Goal: Information Seeking & Learning: Learn about a topic

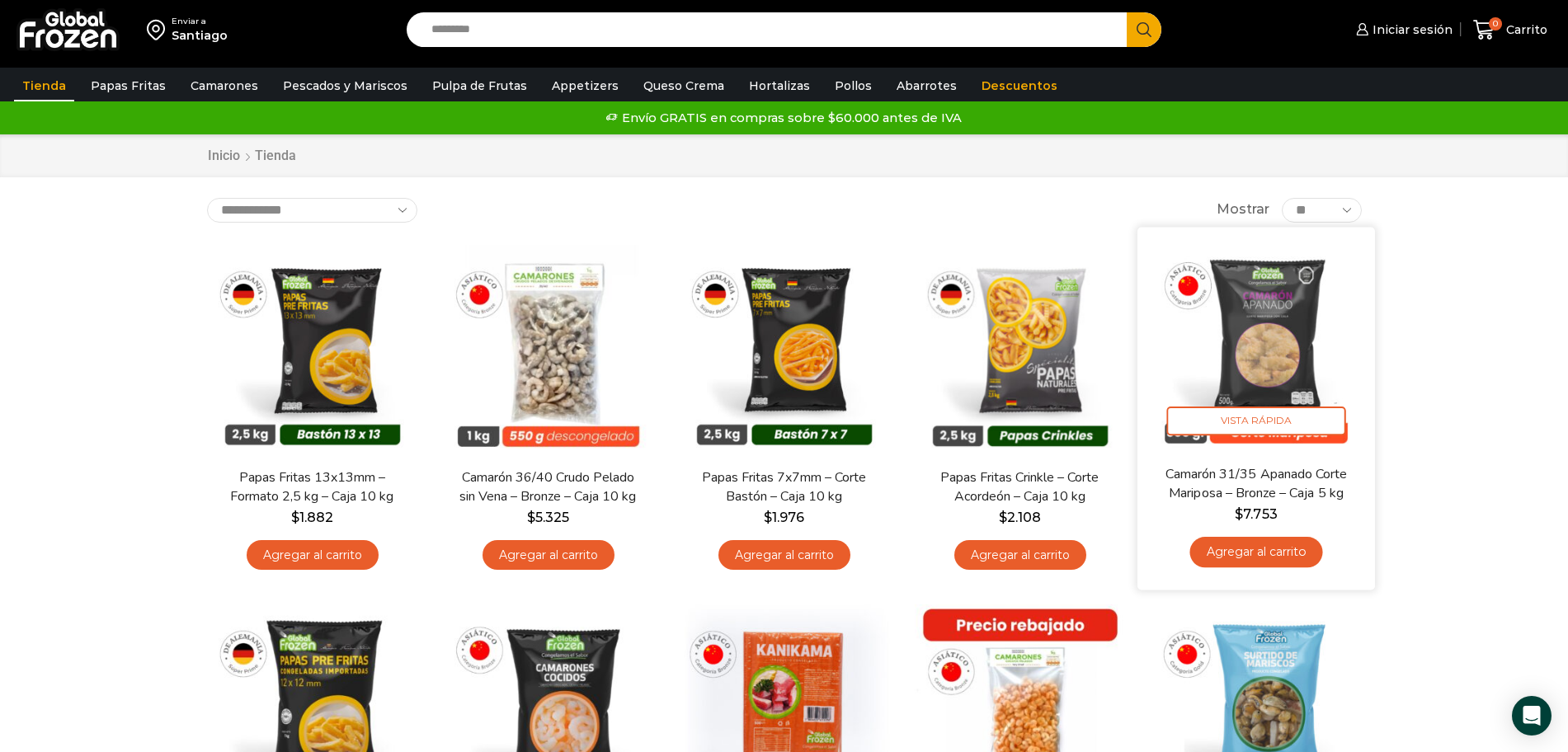
click at [1308, 364] on img at bounding box center [1256, 345] width 213 height 213
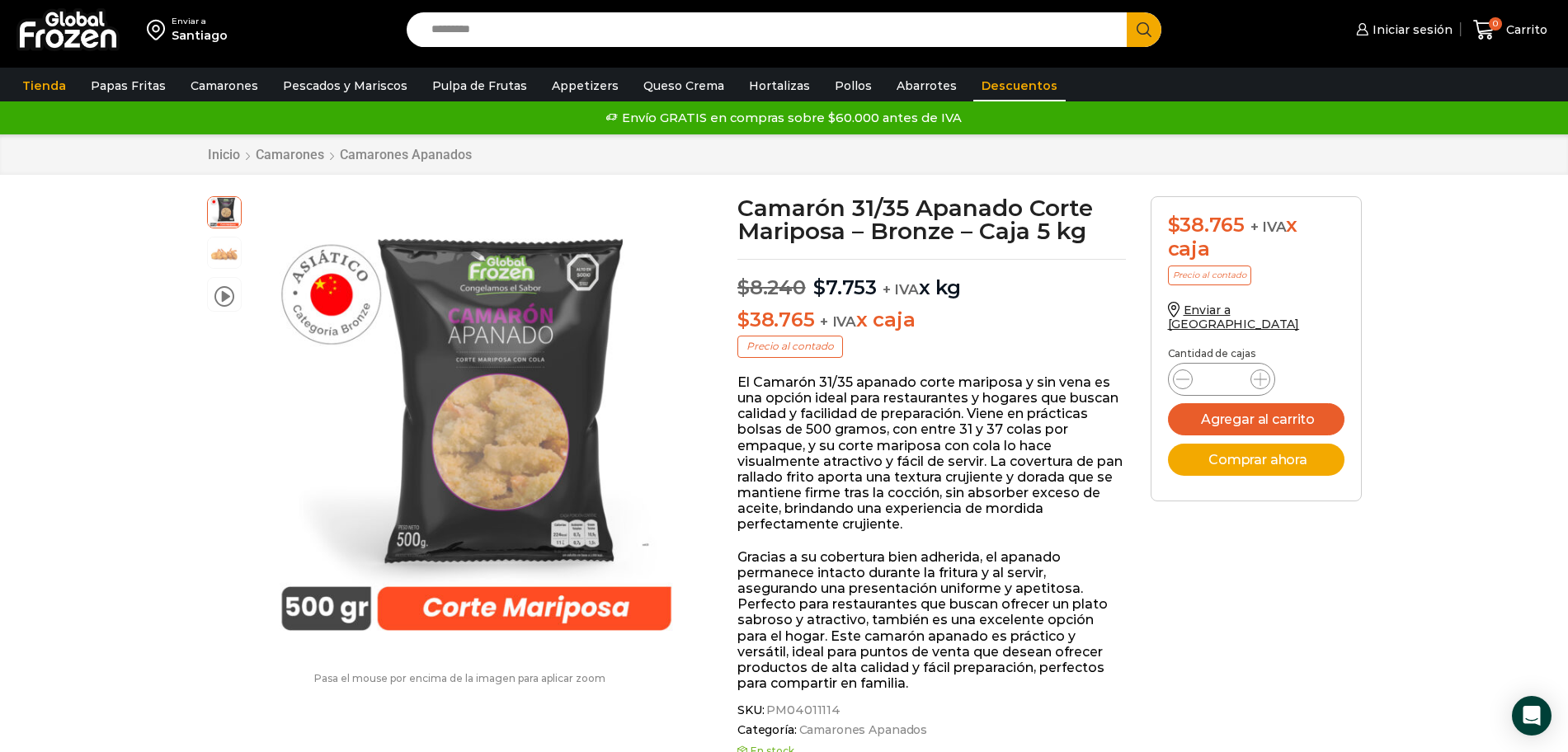
click at [974, 77] on link "Descuentos" at bounding box center [1019, 86] width 92 height 32
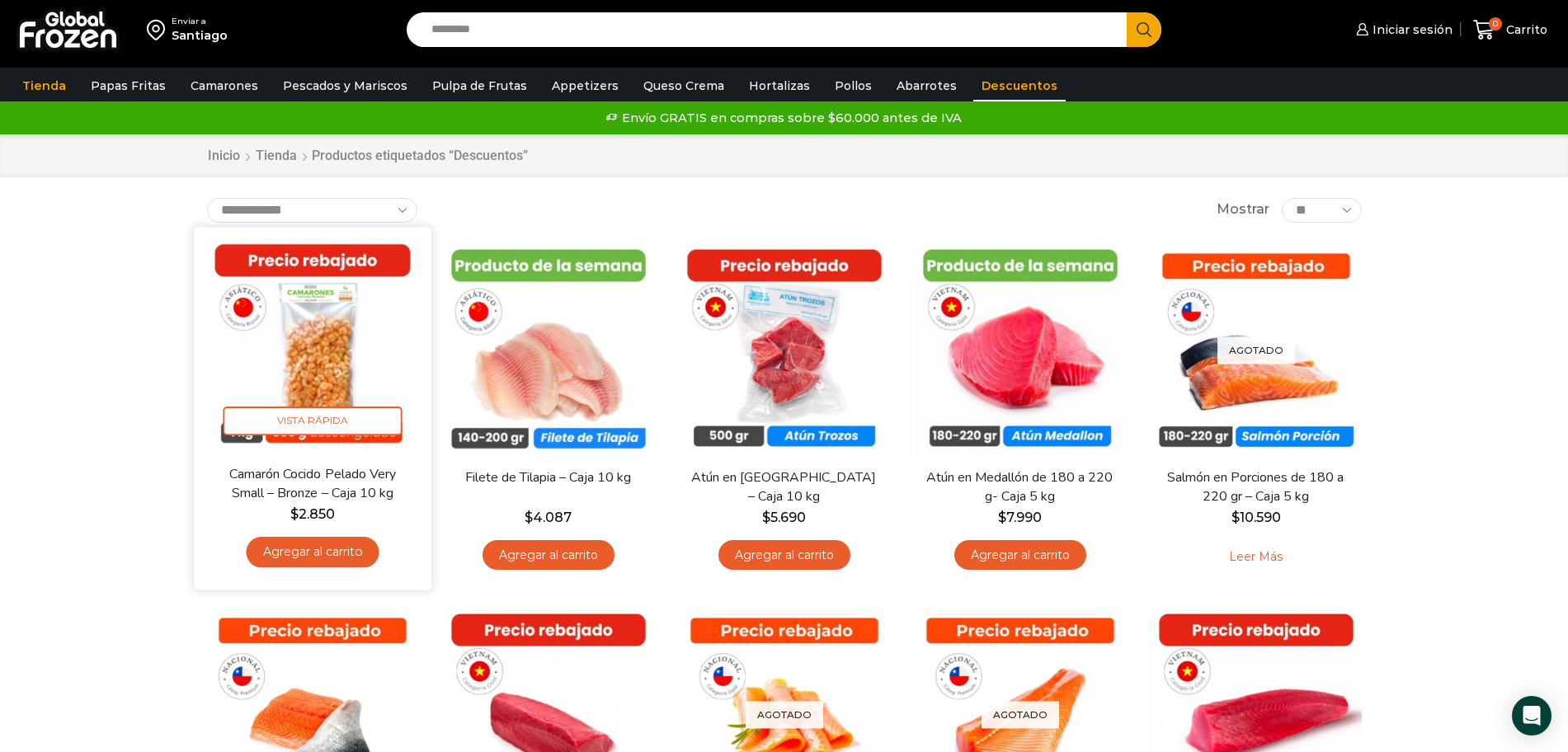
click at [319, 349] on img at bounding box center [312, 345] width 213 height 213
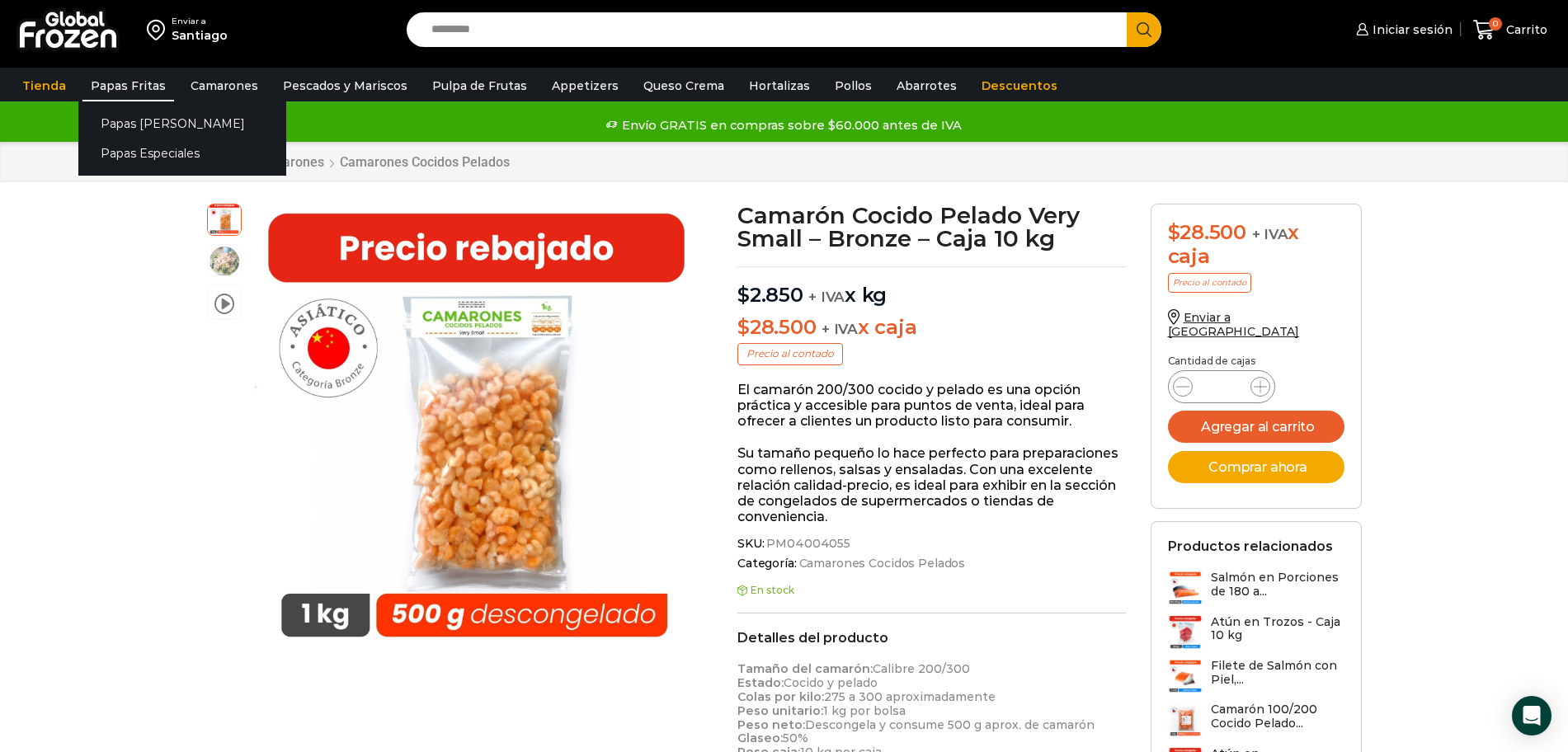
click at [117, 82] on link "Papas Fritas" at bounding box center [128, 86] width 91 height 32
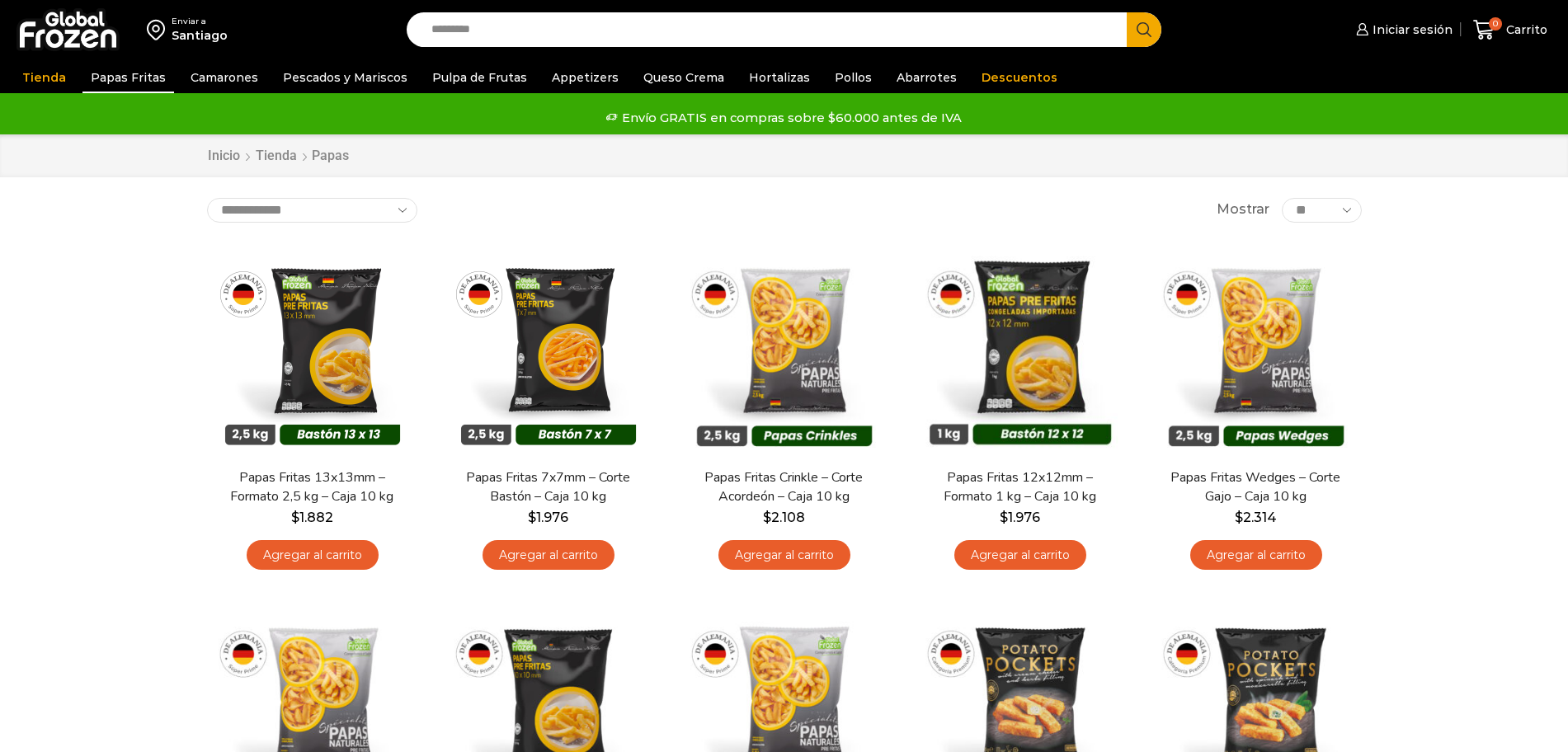
click at [56, 82] on link "Tienda" at bounding box center [44, 78] width 60 height 32
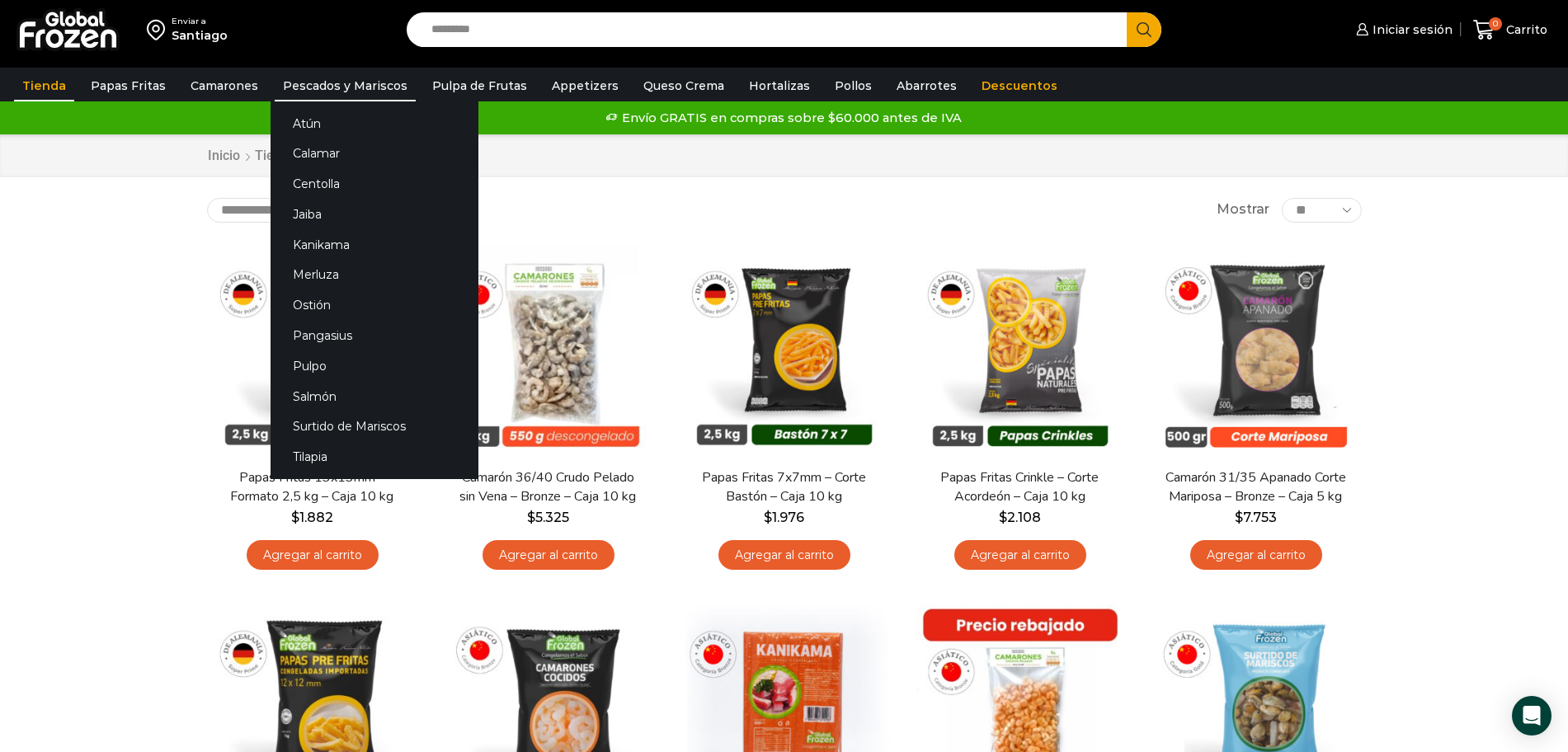
click at [363, 91] on link "Pescados y Mariscos" at bounding box center [344, 86] width 141 height 32
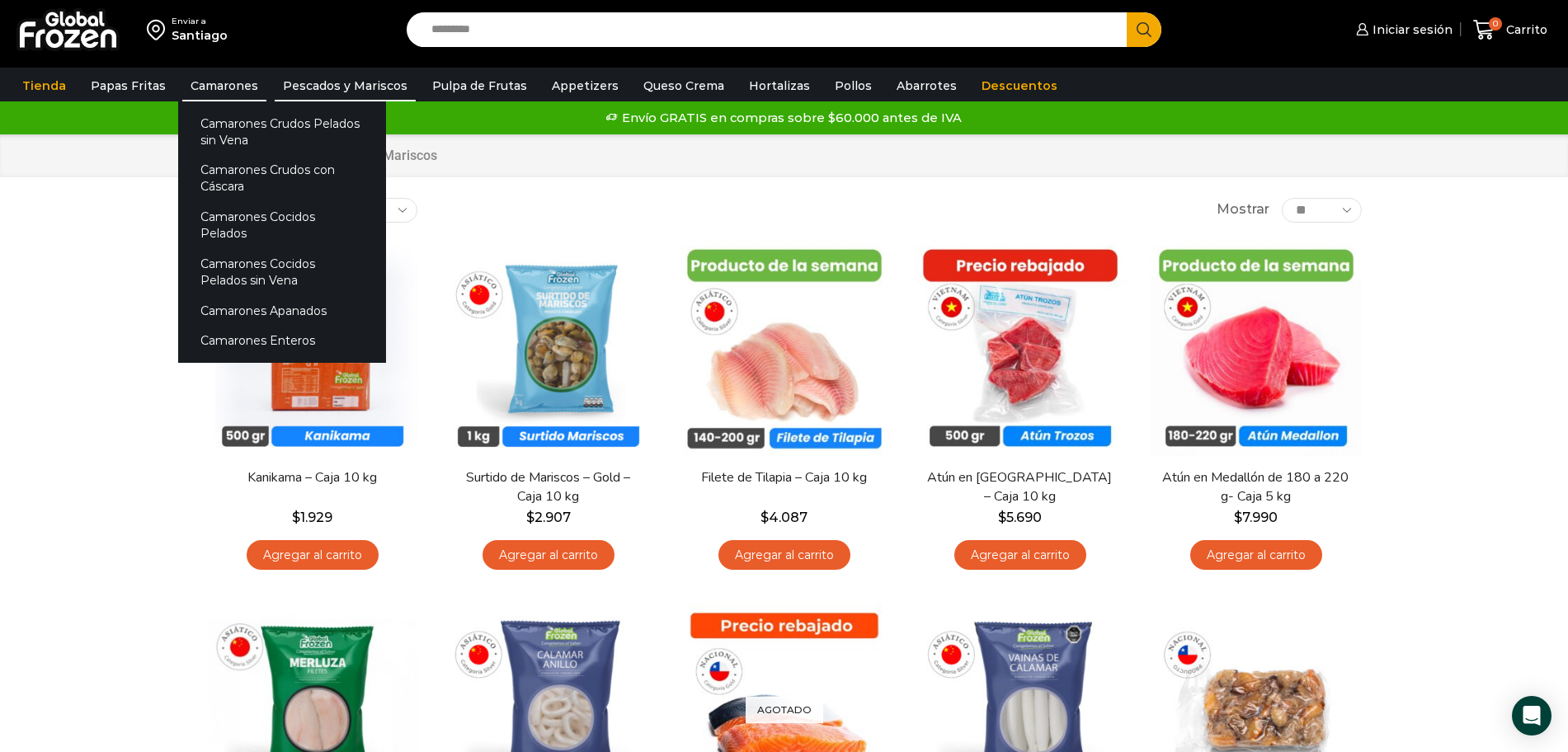
click at [223, 75] on link "Camarones" at bounding box center [224, 86] width 84 height 32
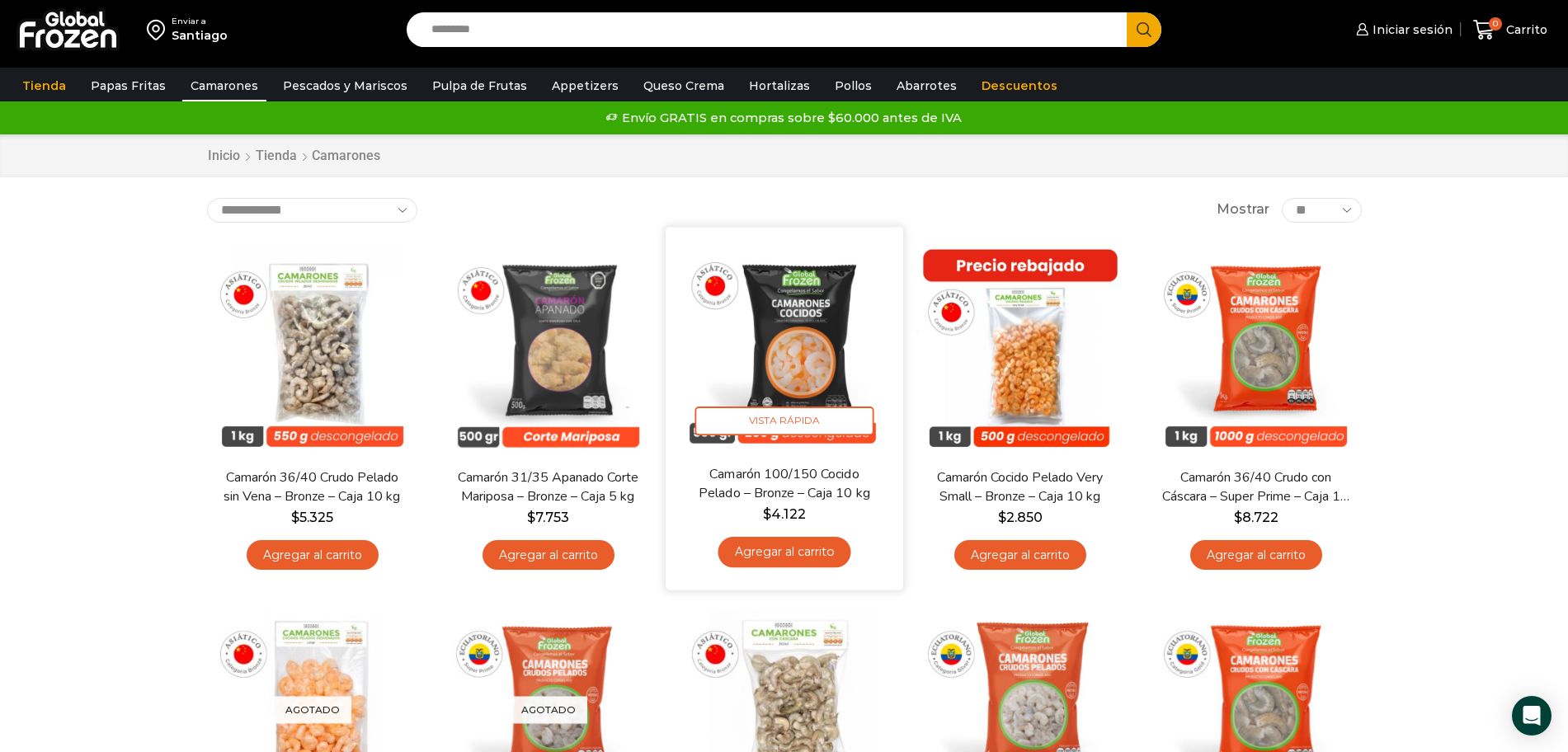
click at [752, 344] on img at bounding box center [784, 345] width 213 height 213
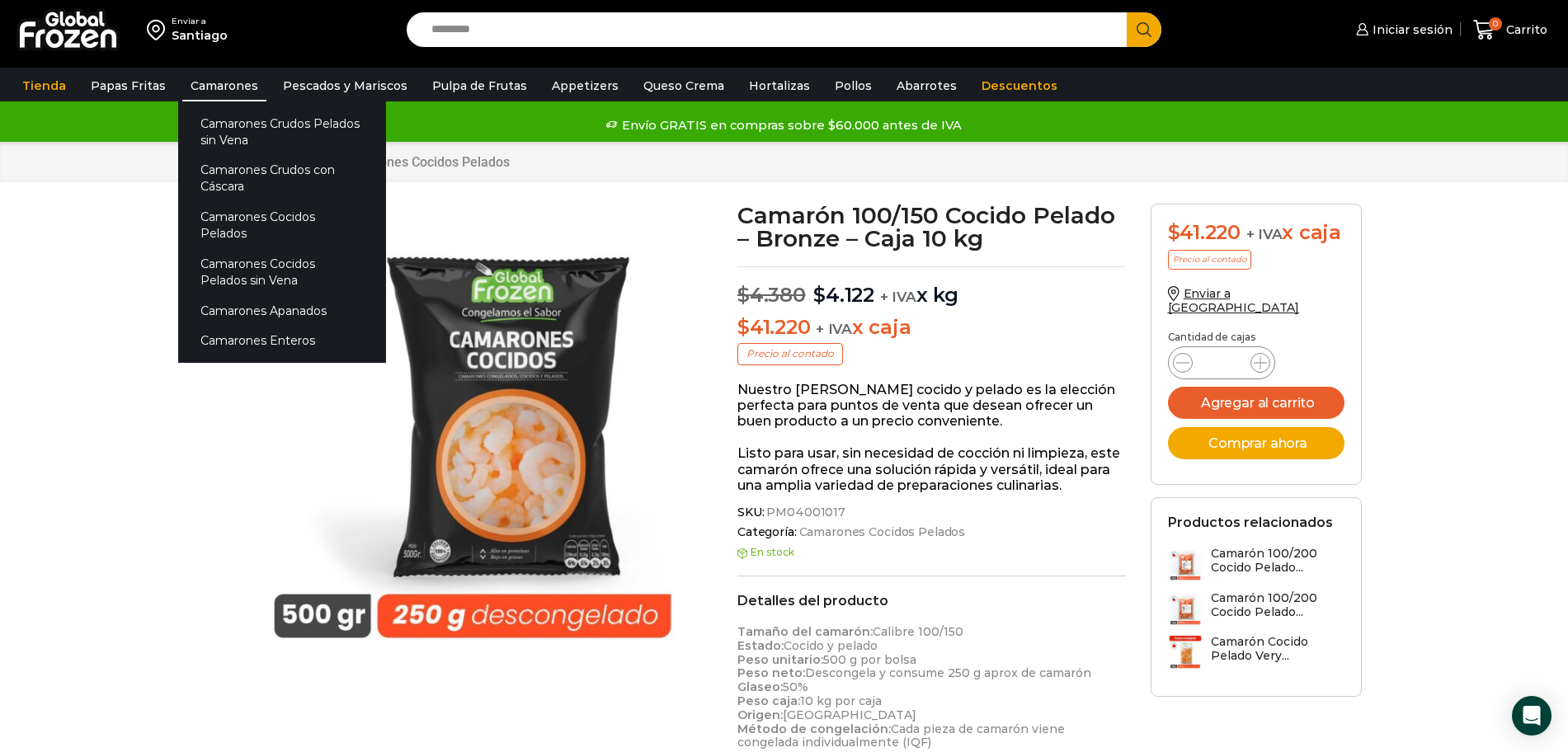
click at [222, 76] on link "Camarones" at bounding box center [224, 86] width 84 height 32
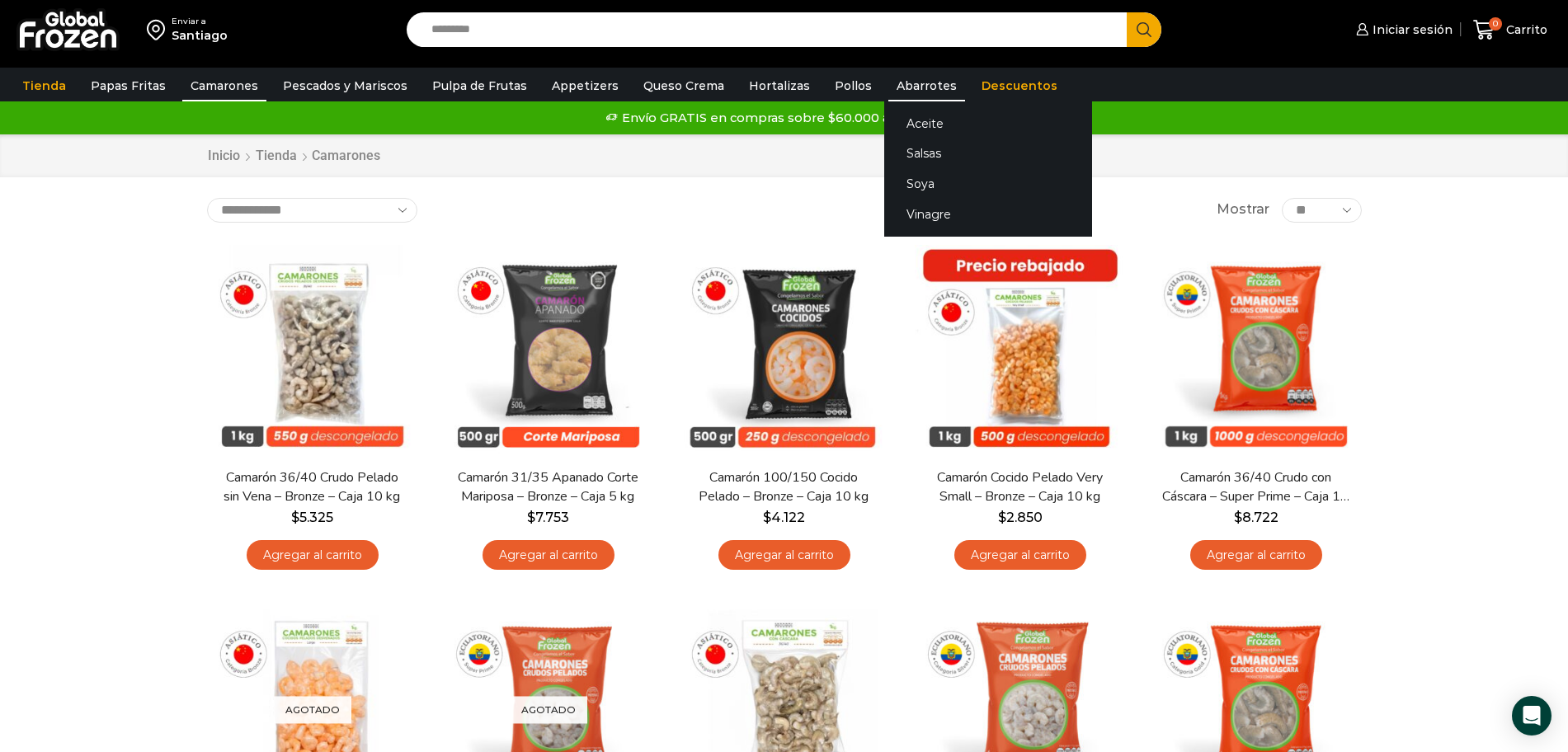
click at [900, 76] on link "Abarrotes" at bounding box center [927, 86] width 77 height 32
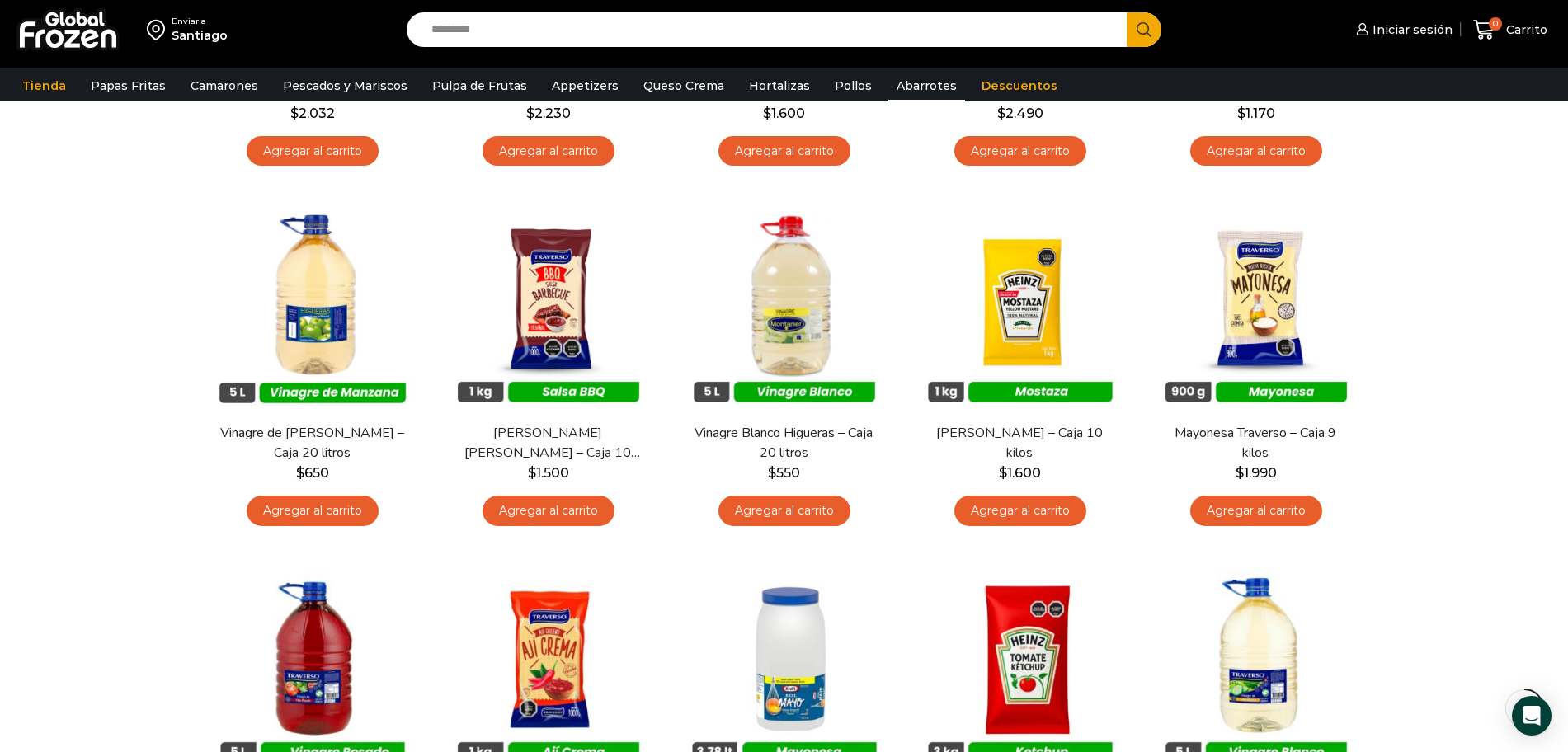
scroll to position [619, 0]
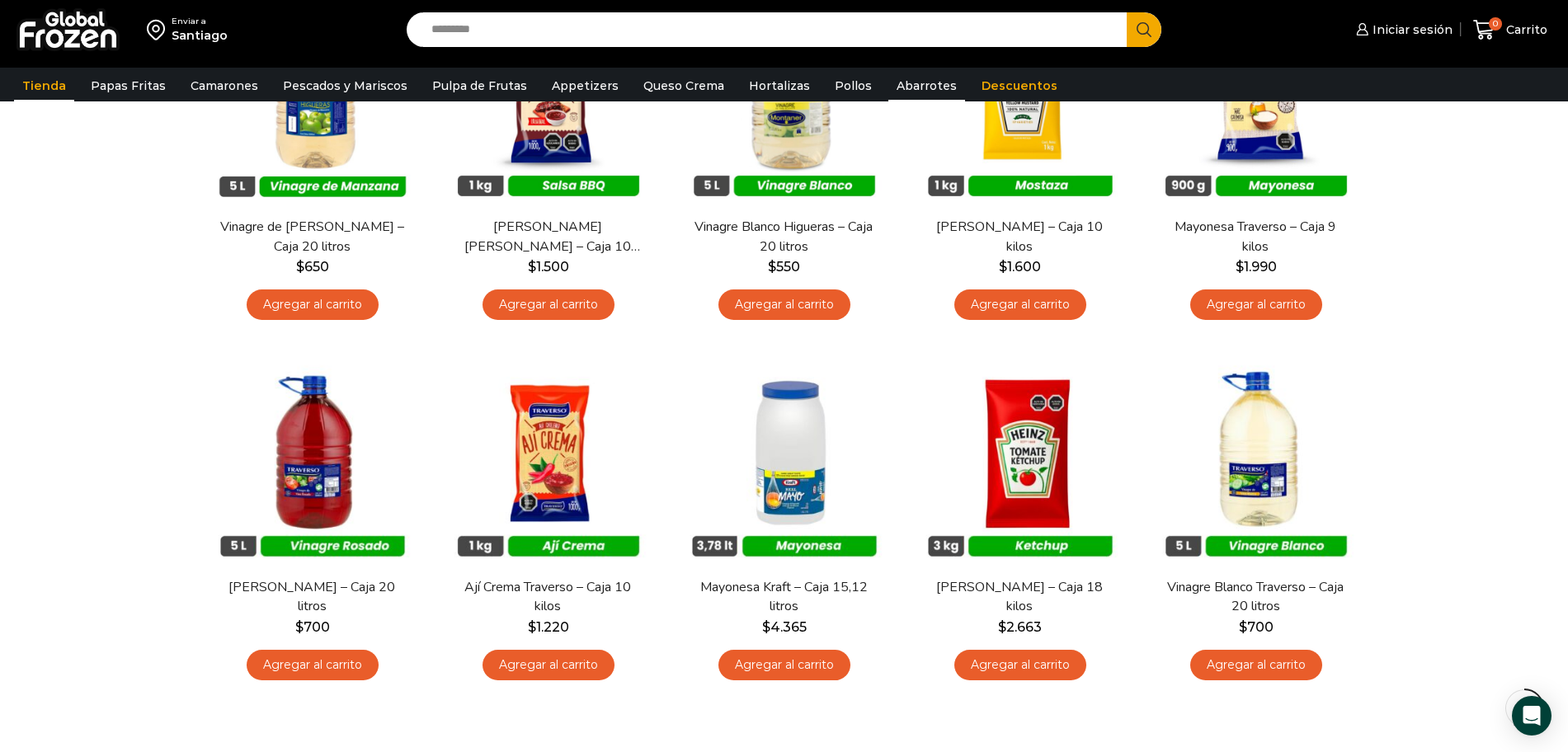
click at [52, 82] on link "Tienda" at bounding box center [44, 86] width 60 height 32
